Goal: Find contact information: Find contact information

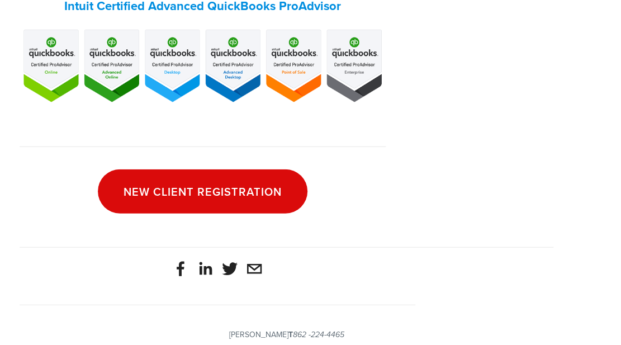
click at [304, 344] on em "[PERSON_NAME][EMAIL_ADDRESS][DOMAIN_NAME]" at bounding box center [289, 349] width 182 height 9
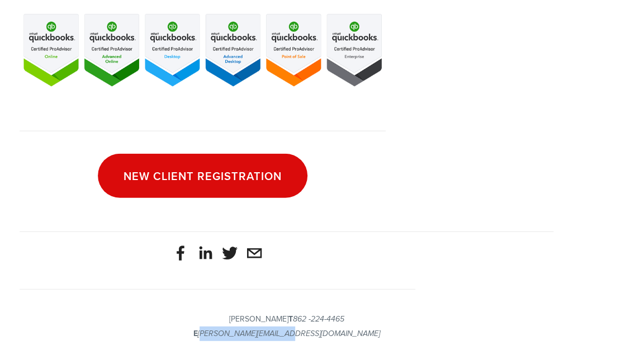
drag, startPoint x: 249, startPoint y: 247, endPoint x: 331, endPoint y: 248, distance: 81.6
click at [331, 312] on p "[PERSON_NAME] T 862 -224-4465 E [PERSON_NAME][EMAIL_ADDRESS][DOMAIN_NAME]" at bounding box center [287, 326] width 534 height 29
copy em "[PERSON_NAME][EMAIL_ADDRESS][DOMAIN_NAME]"
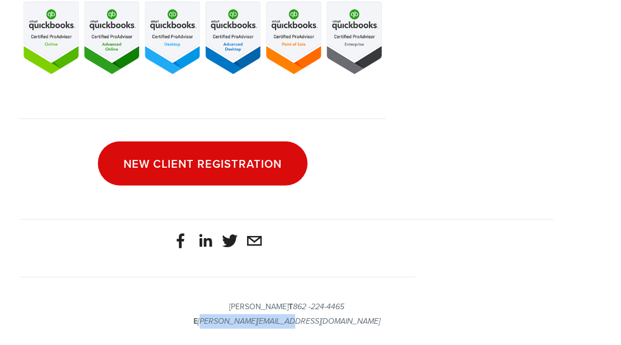
drag, startPoint x: 316, startPoint y: 220, endPoint x: 263, endPoint y: 219, distance: 53.1
click at [263, 300] on p "[PERSON_NAME] T 862 -224-4465 E [PERSON_NAME][EMAIL_ADDRESS][DOMAIN_NAME]" at bounding box center [287, 314] width 534 height 29
copy em "862 -224-4465"
